Goal: Transaction & Acquisition: Purchase product/service

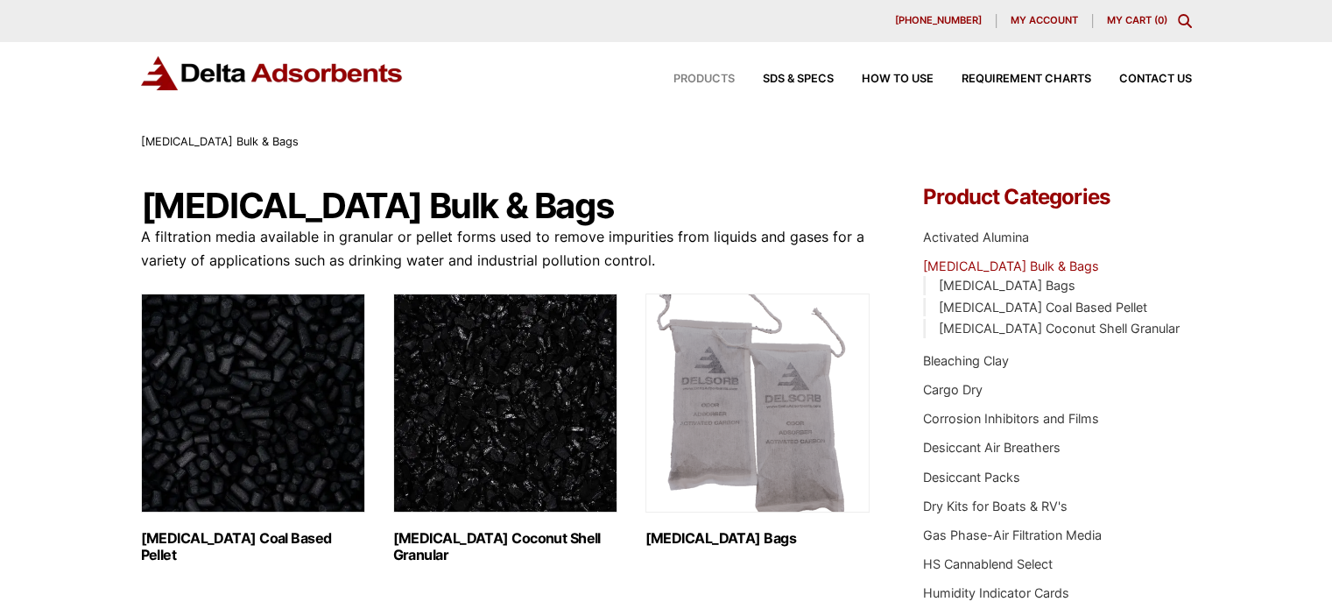
click at [704, 81] on span "Products" at bounding box center [704, 79] width 61 height 11
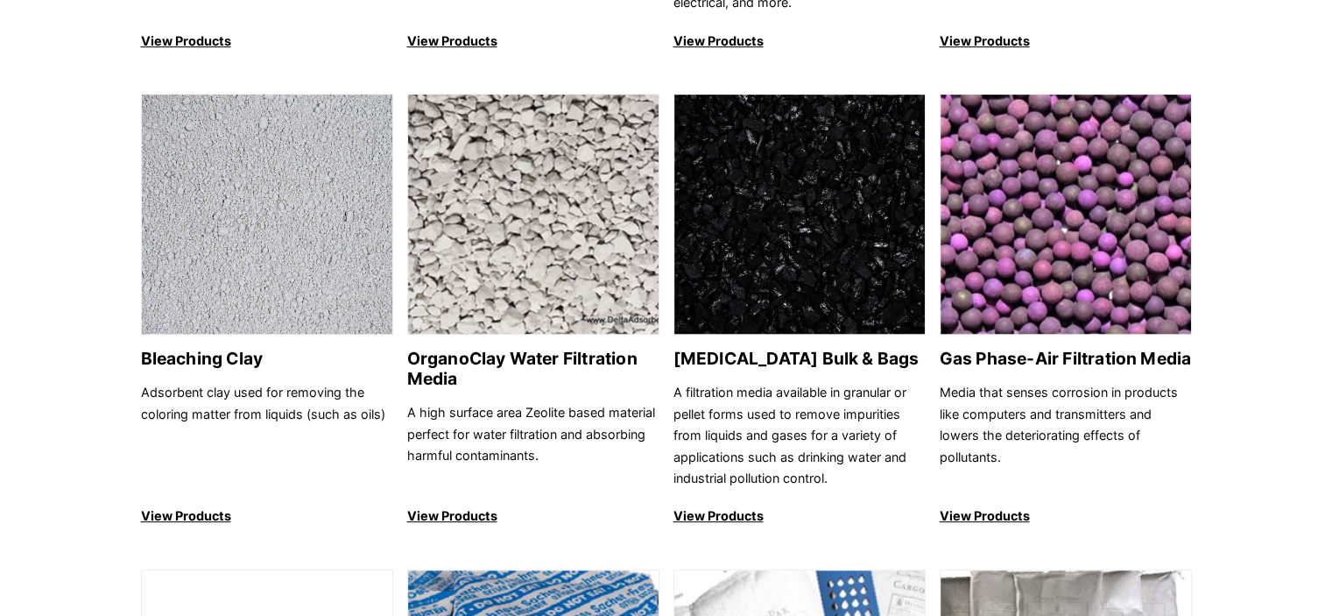
scroll to position [638, 0]
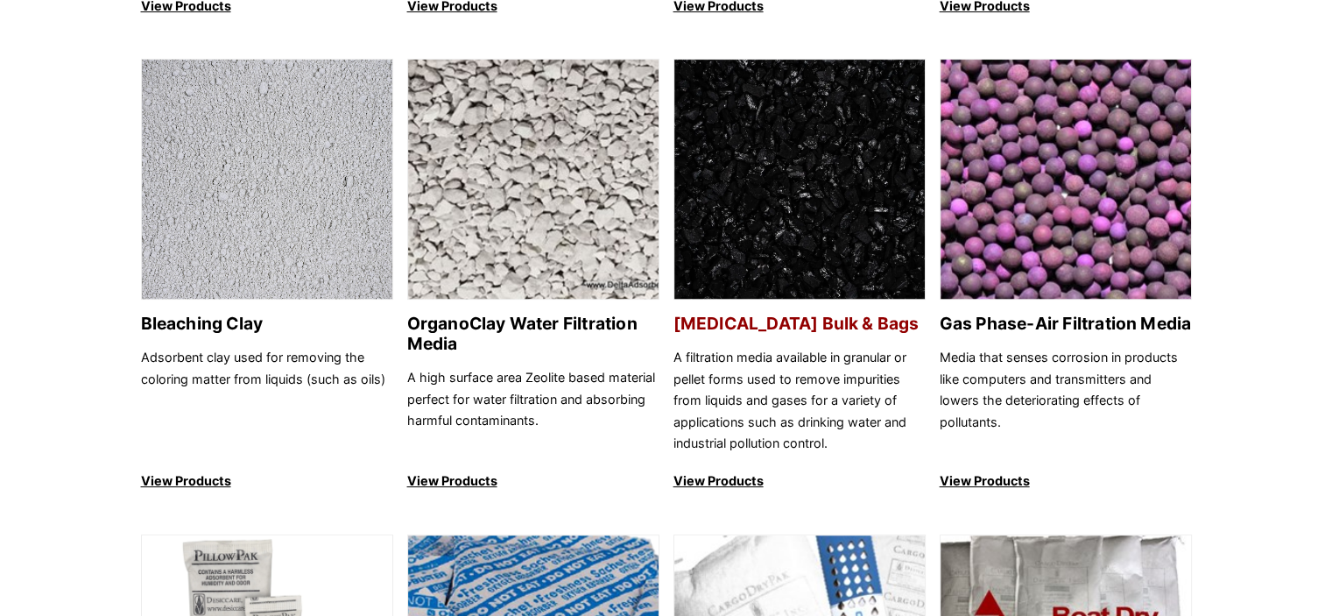
click at [716, 479] on p "View Products" at bounding box center [800, 480] width 252 height 21
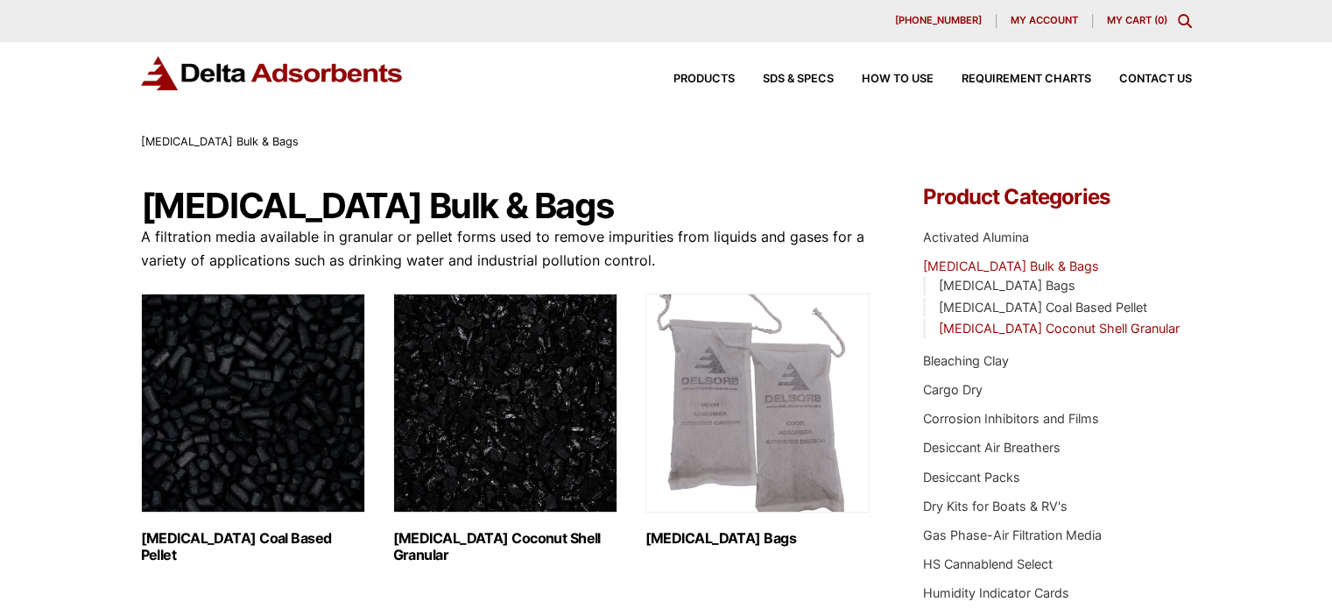
click at [1040, 330] on link "[MEDICAL_DATA] Coconut Shell Granular" at bounding box center [1058, 328] width 241 height 15
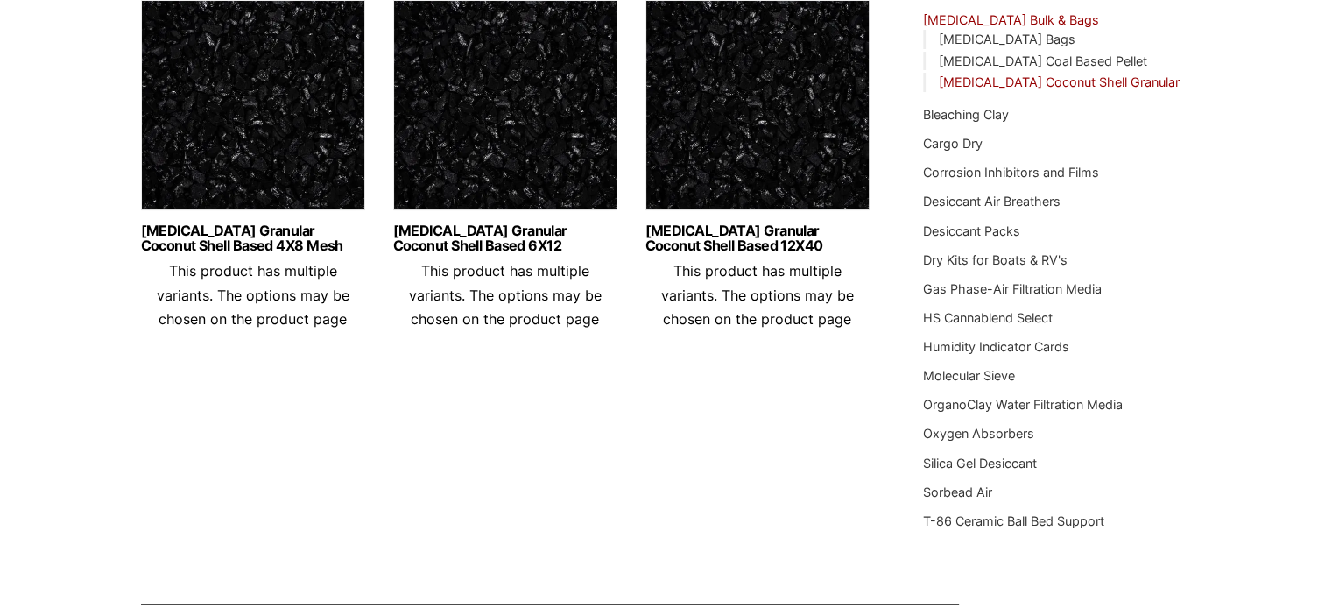
scroll to position [179, 0]
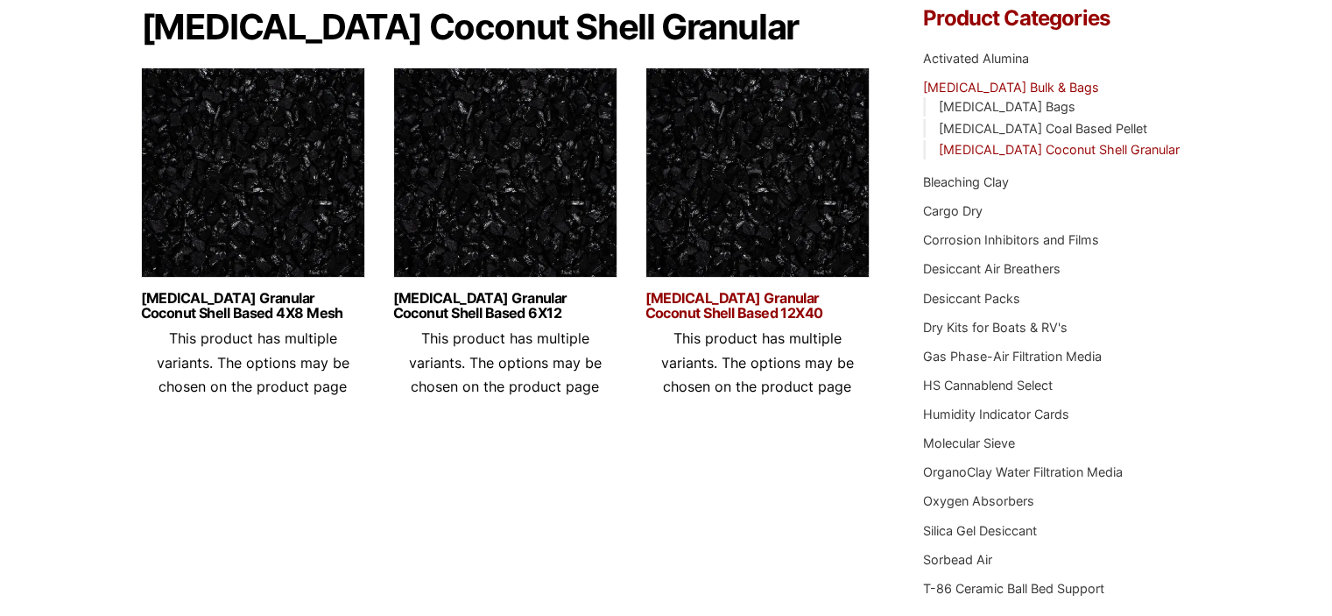
click at [736, 313] on link "[MEDICAL_DATA] Granular Coconut Shell Based 12X40" at bounding box center [758, 306] width 224 height 30
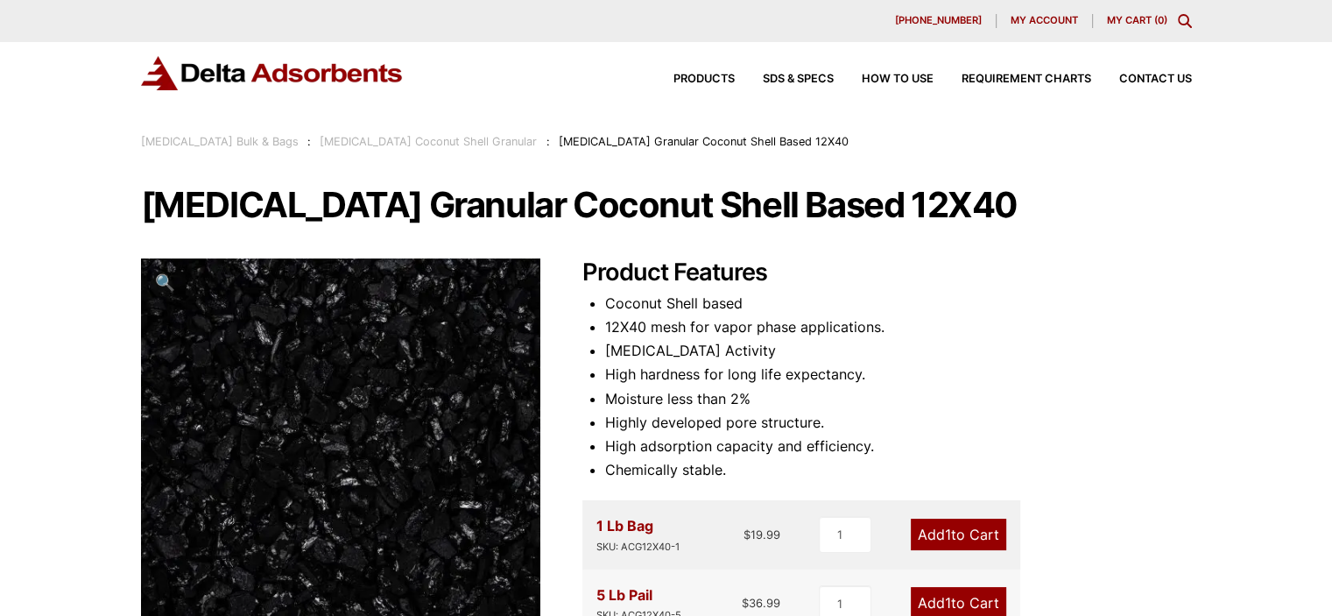
click at [388, 145] on link "[MEDICAL_DATA] Coconut Shell Granular" at bounding box center [428, 141] width 217 height 13
